Goal: Transaction & Acquisition: Purchase product/service

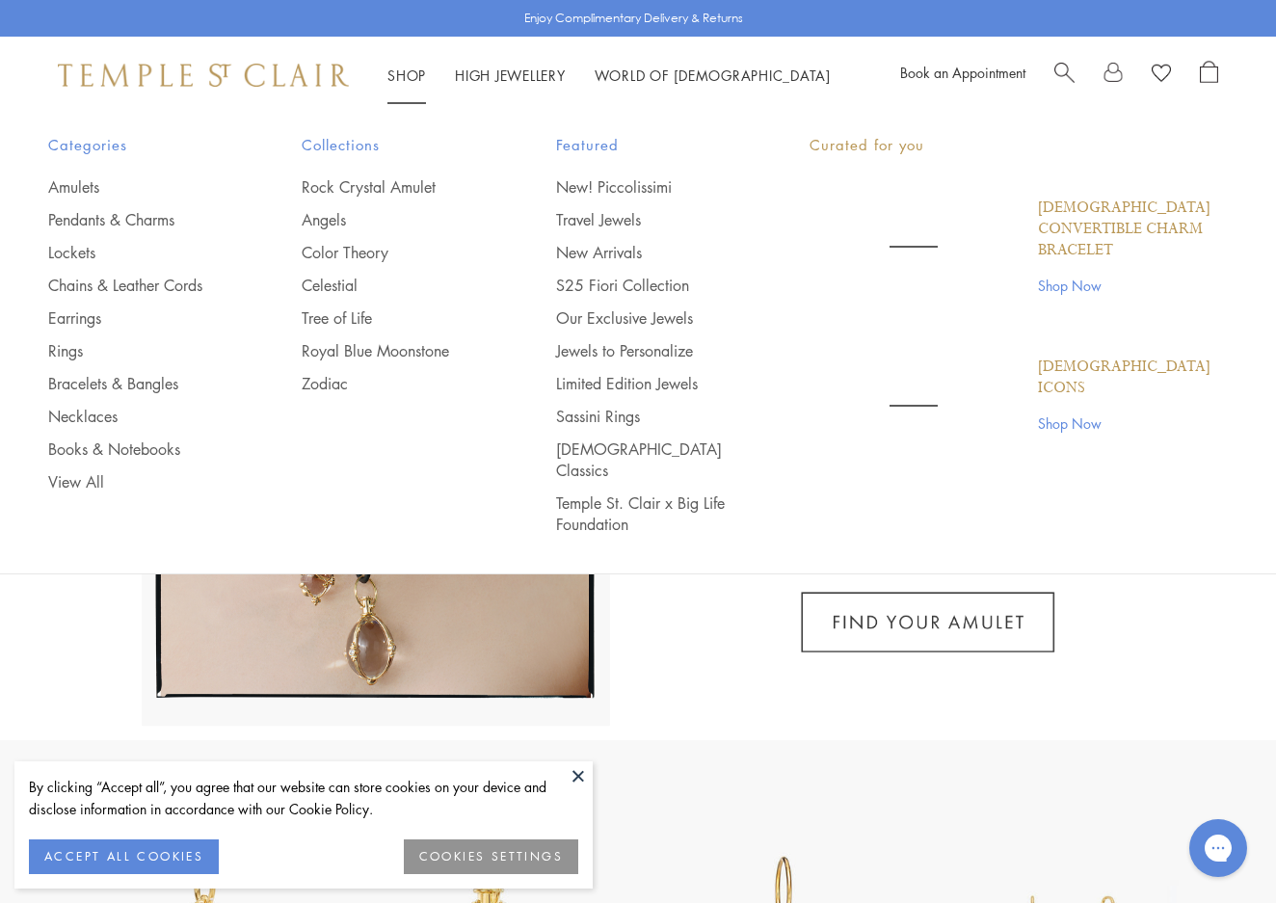
click at [412, 69] on link "Shop Shop" at bounding box center [407, 75] width 39 height 19
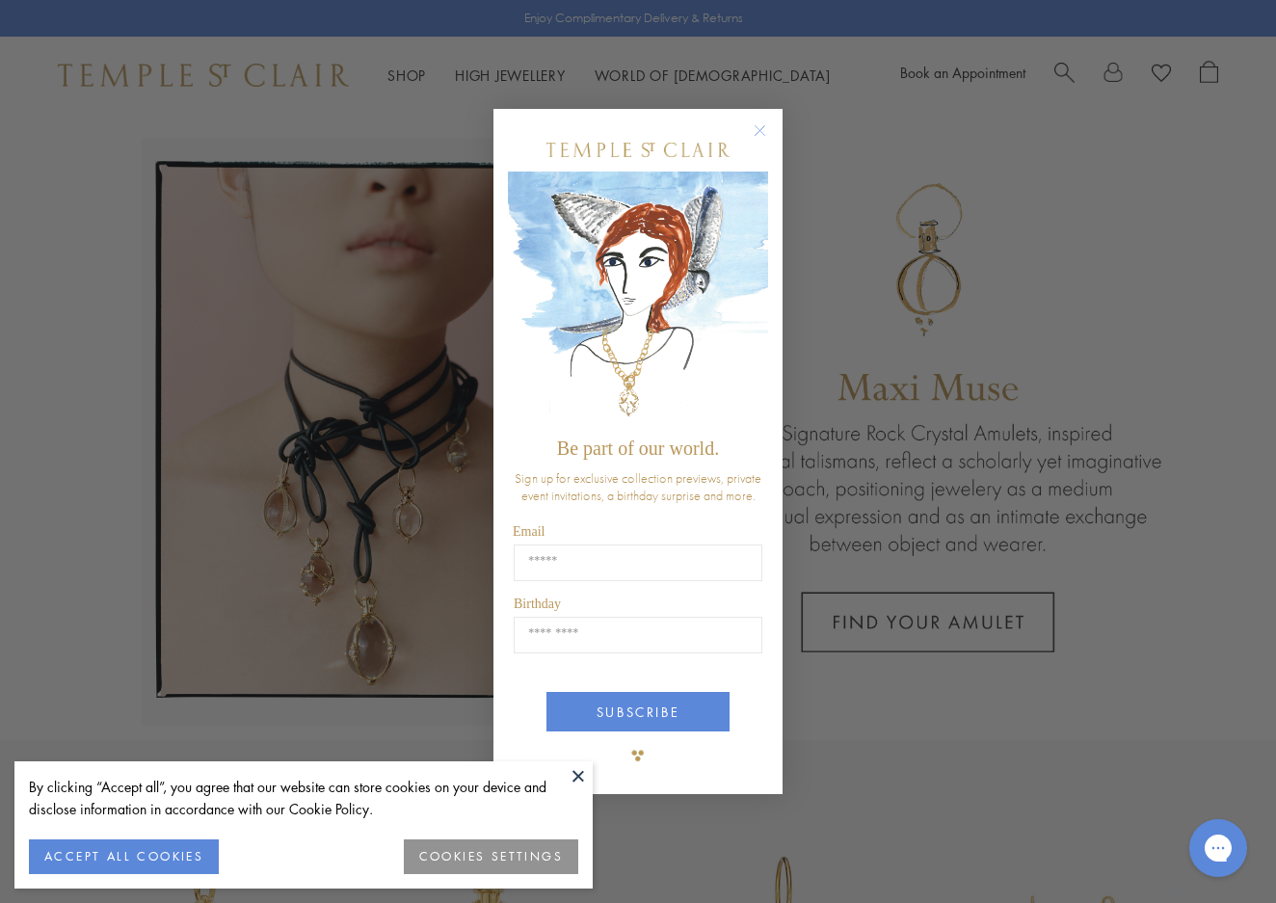
click at [75, 316] on div "Close dialog Be part of our world. Sign up for exclusive collection previews, p…" at bounding box center [638, 451] width 1276 height 903
click at [757, 124] on circle "Close dialog" at bounding box center [760, 130] width 23 height 23
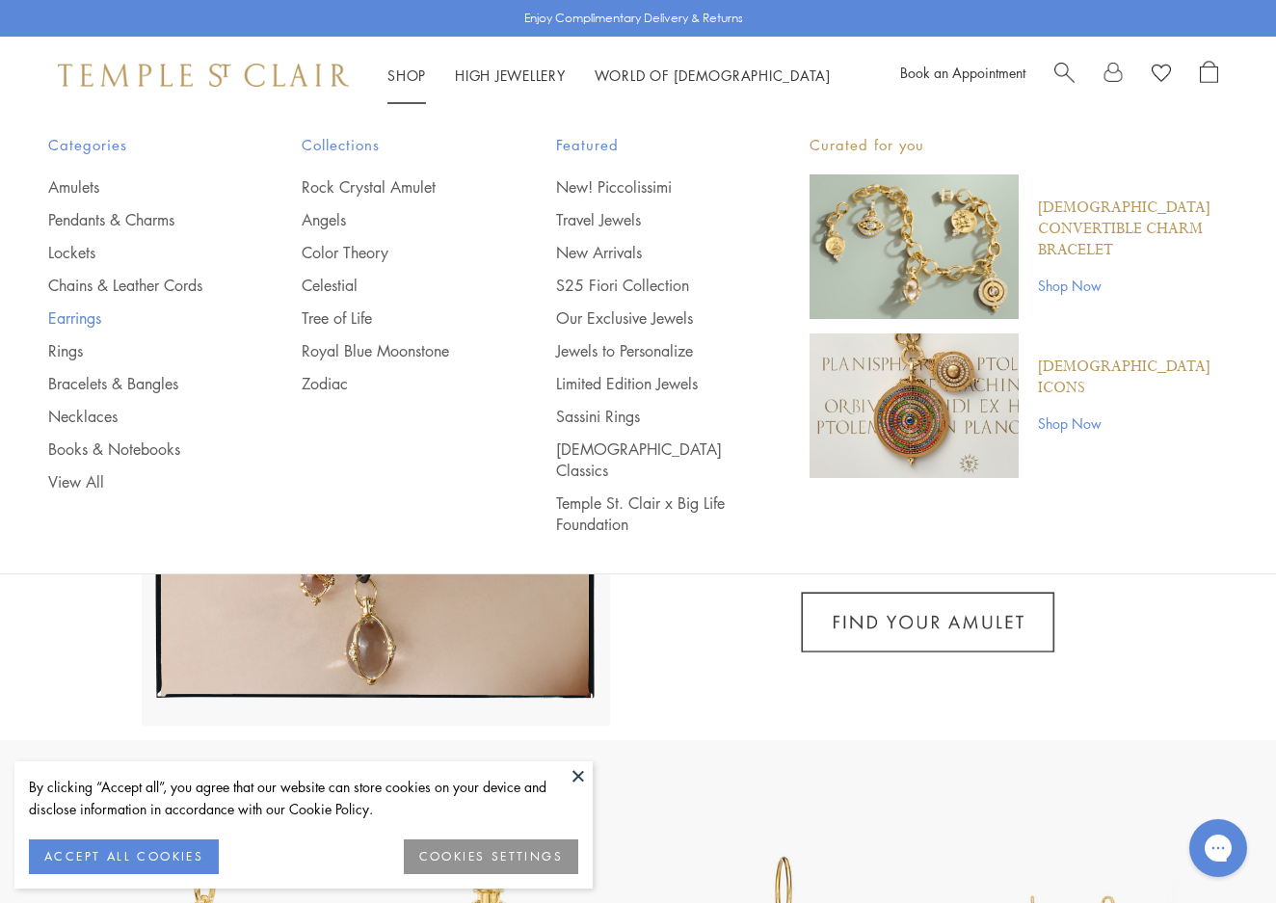
click at [68, 315] on link "Earrings" at bounding box center [136, 318] width 176 height 21
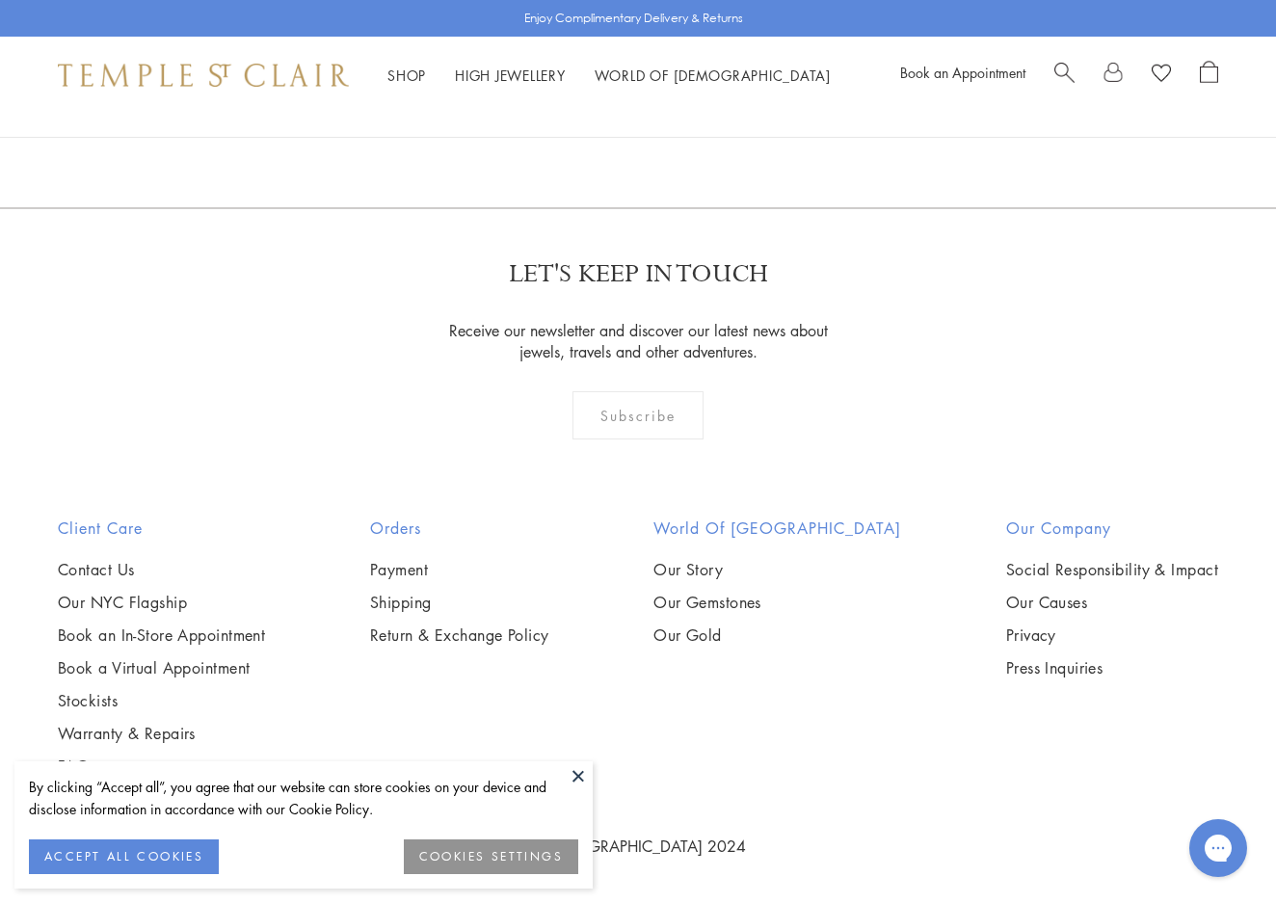
scroll to position [8941, 0]
click at [604, 130] on link "2" at bounding box center [608, 103] width 64 height 53
click at [702, 130] on link "3" at bounding box center [701, 103] width 64 height 53
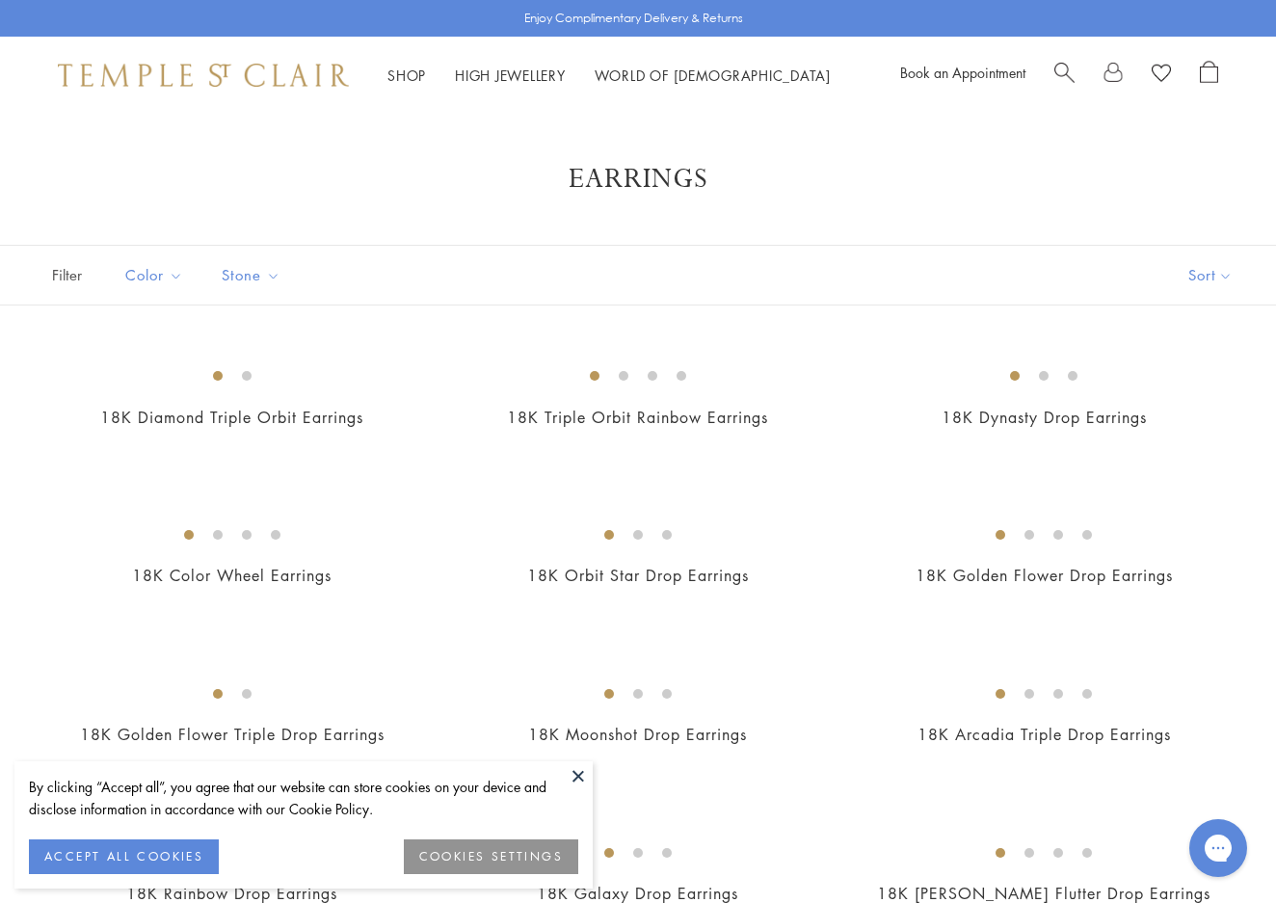
click at [145, 859] on button "ACCEPT ALL COOKIES" at bounding box center [124, 857] width 190 height 35
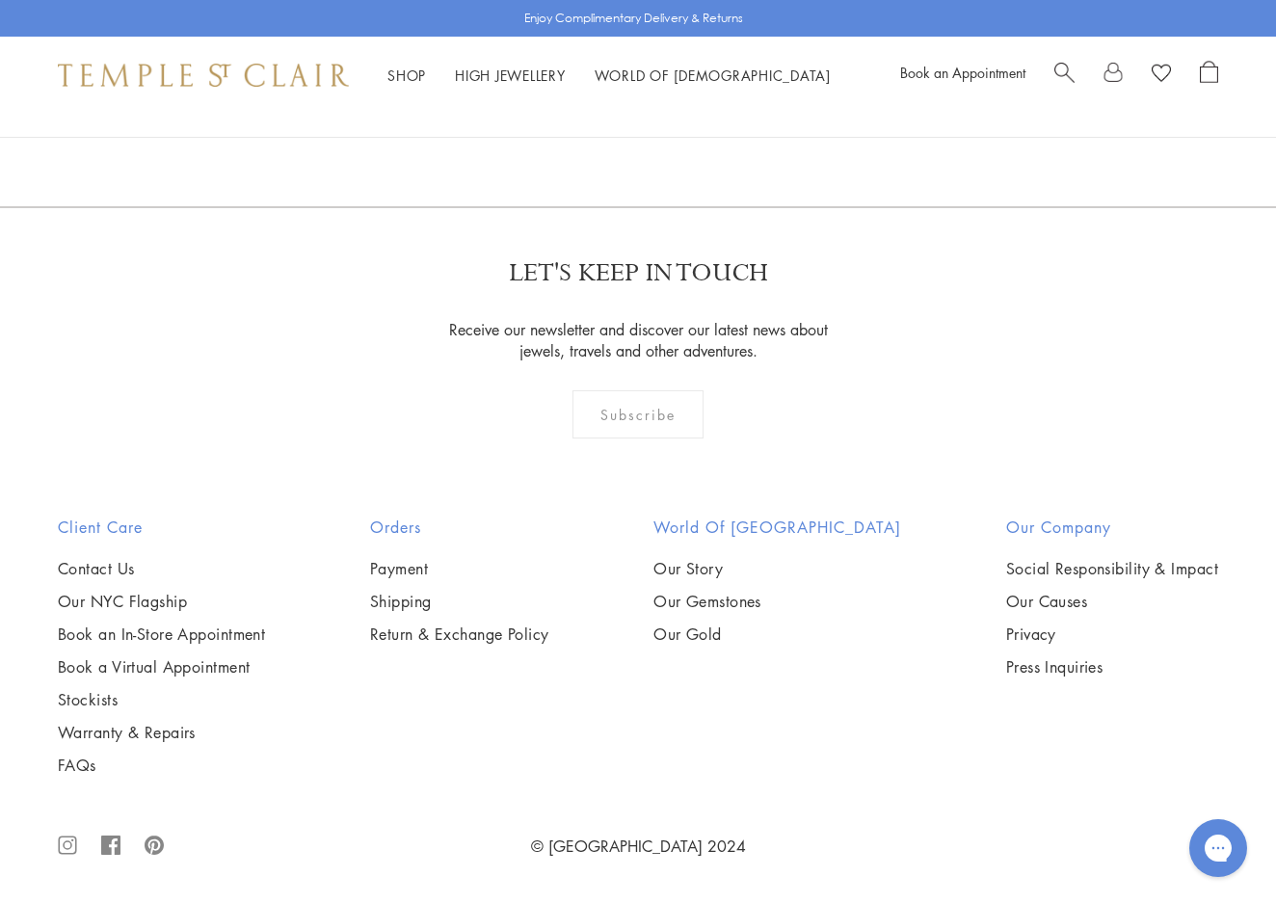
scroll to position [2208, 0]
click at [669, 129] on link "2" at bounding box center [669, 102] width 64 height 53
